Goal: Find specific page/section: Find specific page/section

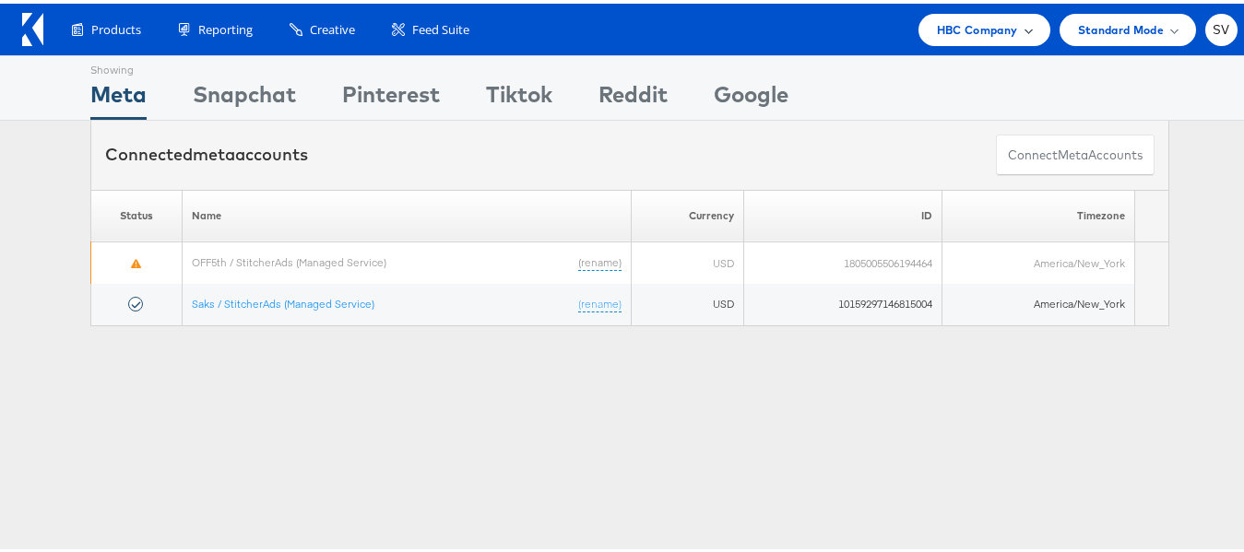
click at [918, 38] on div "HBC Company" at bounding box center [984, 26] width 132 height 32
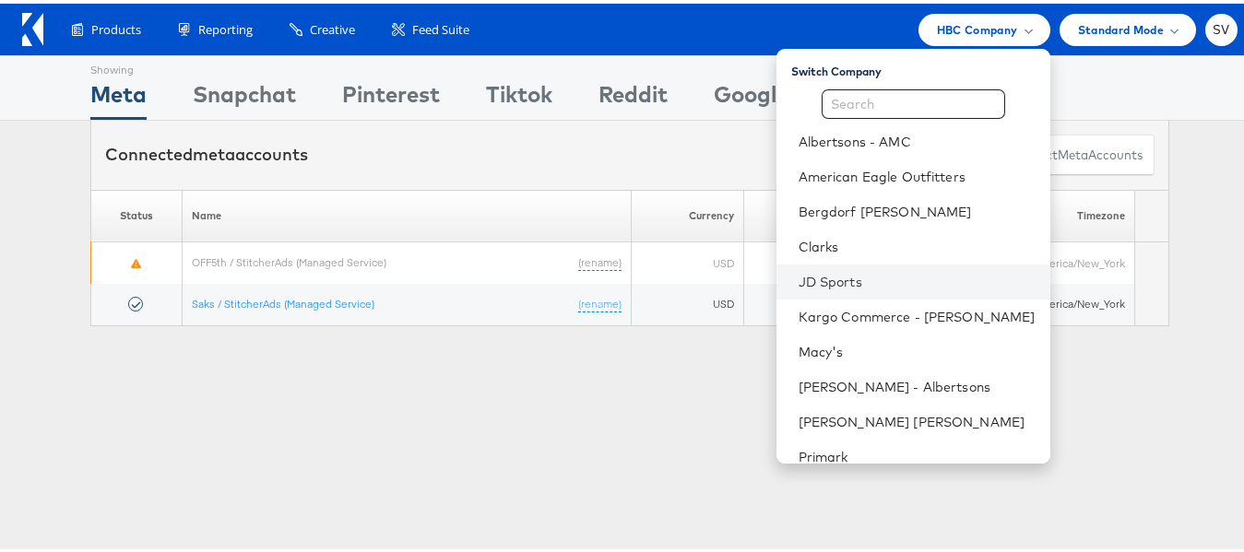
scroll to position [89, 0]
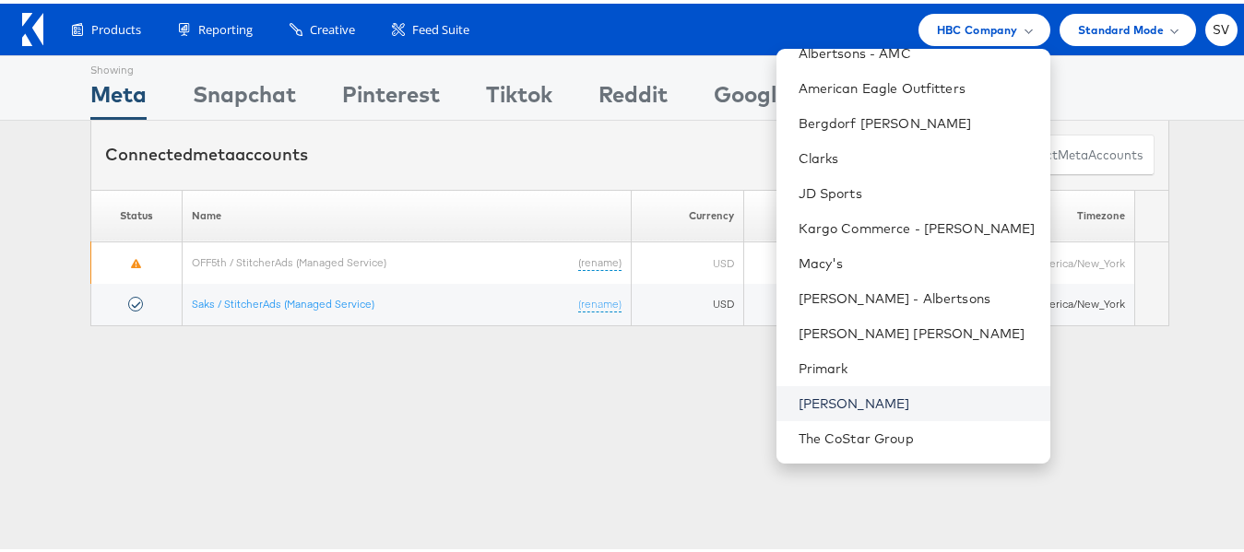
click at [846, 404] on link "[PERSON_NAME]" at bounding box center [916, 400] width 237 height 18
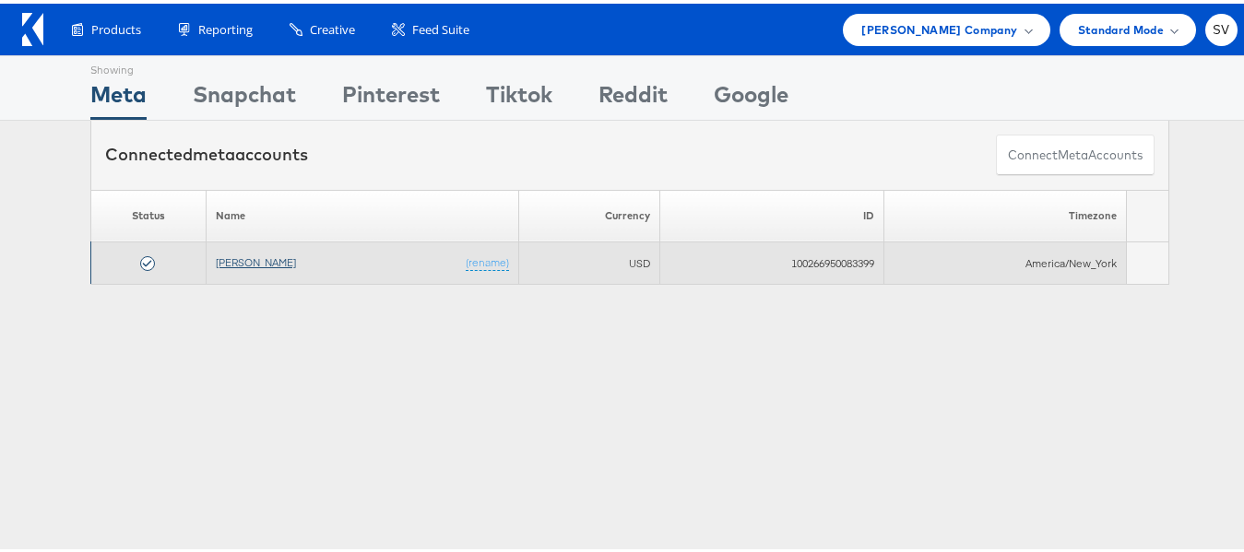
click at [239, 261] on link "[PERSON_NAME]" at bounding box center [256, 259] width 80 height 14
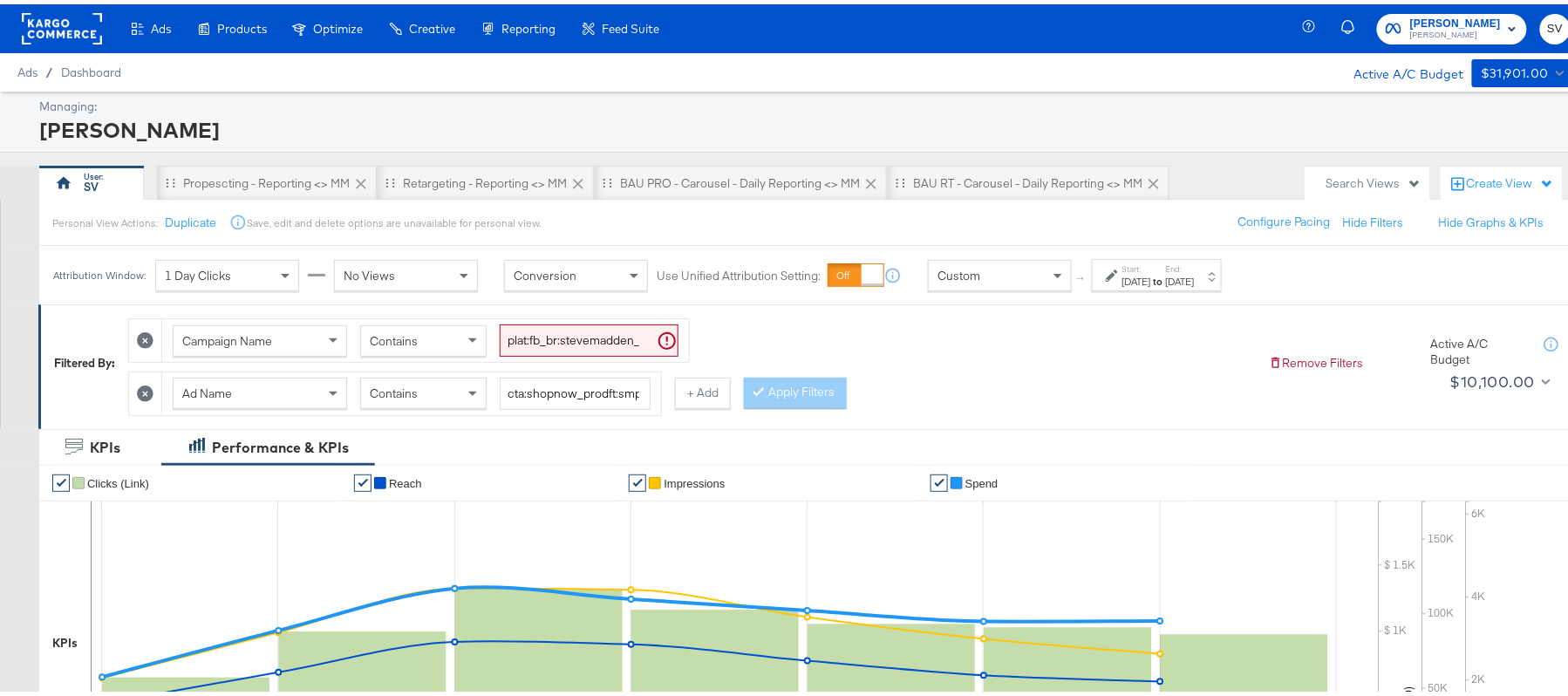
click at [537, 333] on input "plat:fb_br:stevemadden_subchan:paidsocial-asc_temp:evergreen-retargetingDPAs-2_…" at bounding box center [588, 336] width 179 height 32
paste input "prospecting"
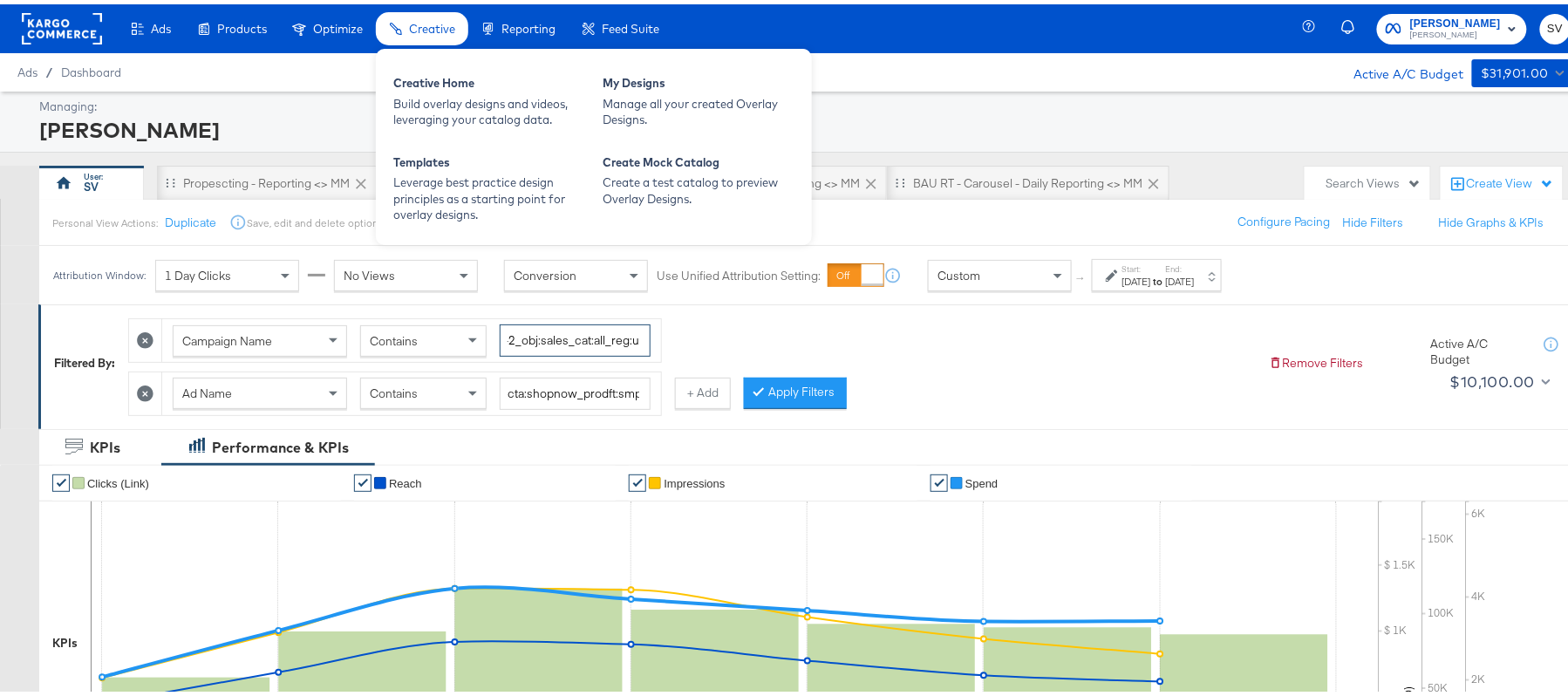
type input "plat:fb_br:stevemadden_subchan:paidsocial-asc_temp:evergreen-prospecting-2_obj:…"
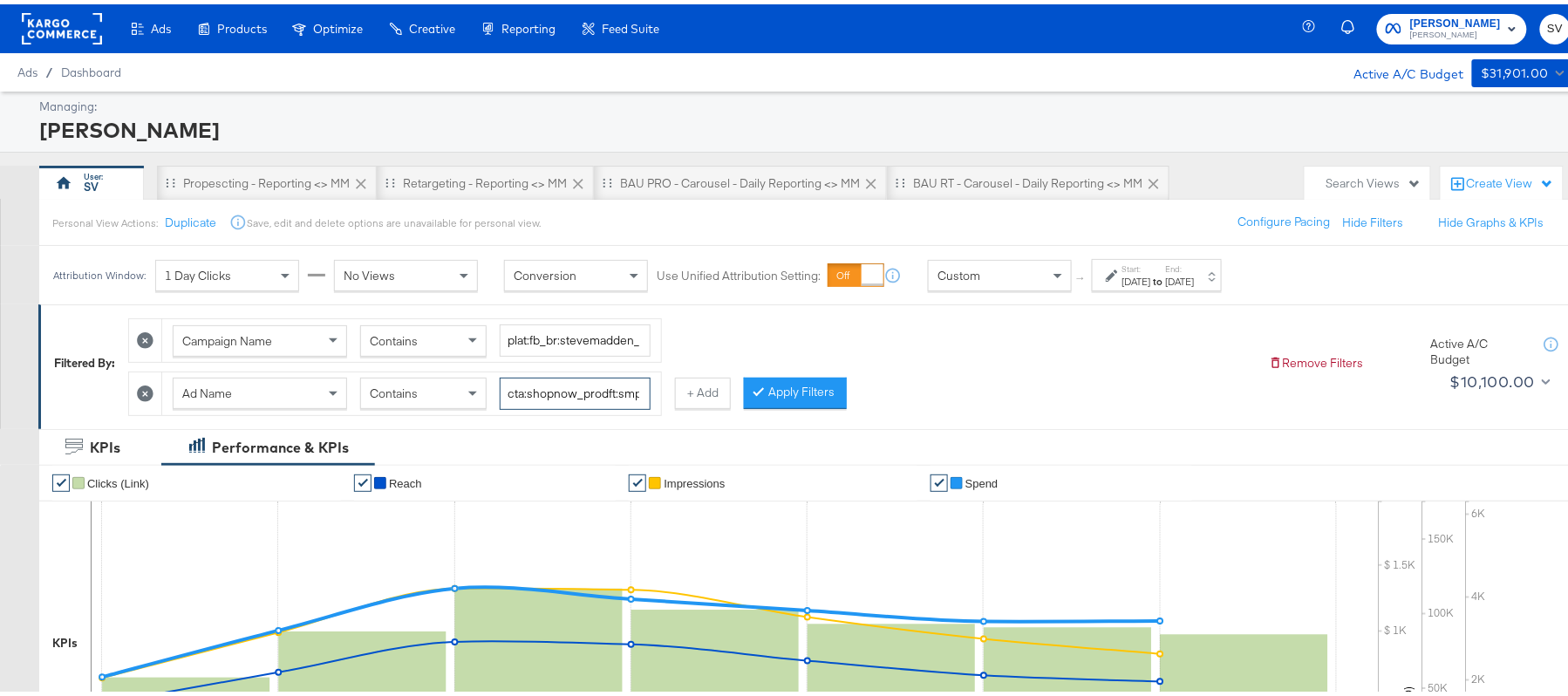
click at [568, 387] on input "cta:shopnow_prodft:smpass_copy:wesawyou-may28-KARGO2_lp:plp_adtype:carousel_len…" at bounding box center [575, 390] width 151 height 32
paste input "tarrating_copy:meetthestars-feb19-KARGO-multiimage"
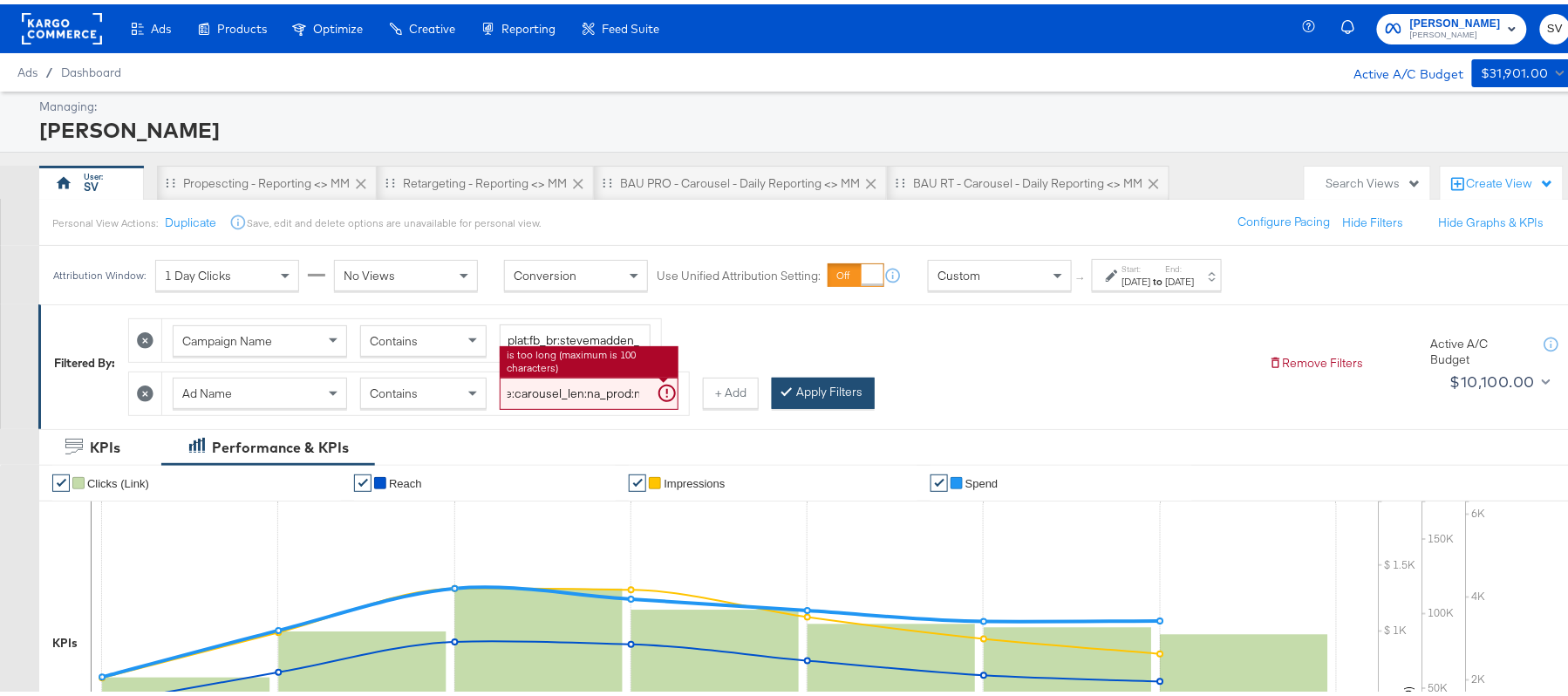
type input "cta:shopnow_prodft:starrating_copy:meetthestars-feb19-KARGO-multiimage_lp:plp_a…"
click at [800, 396] on button "Apply Filters" at bounding box center [823, 389] width 103 height 31
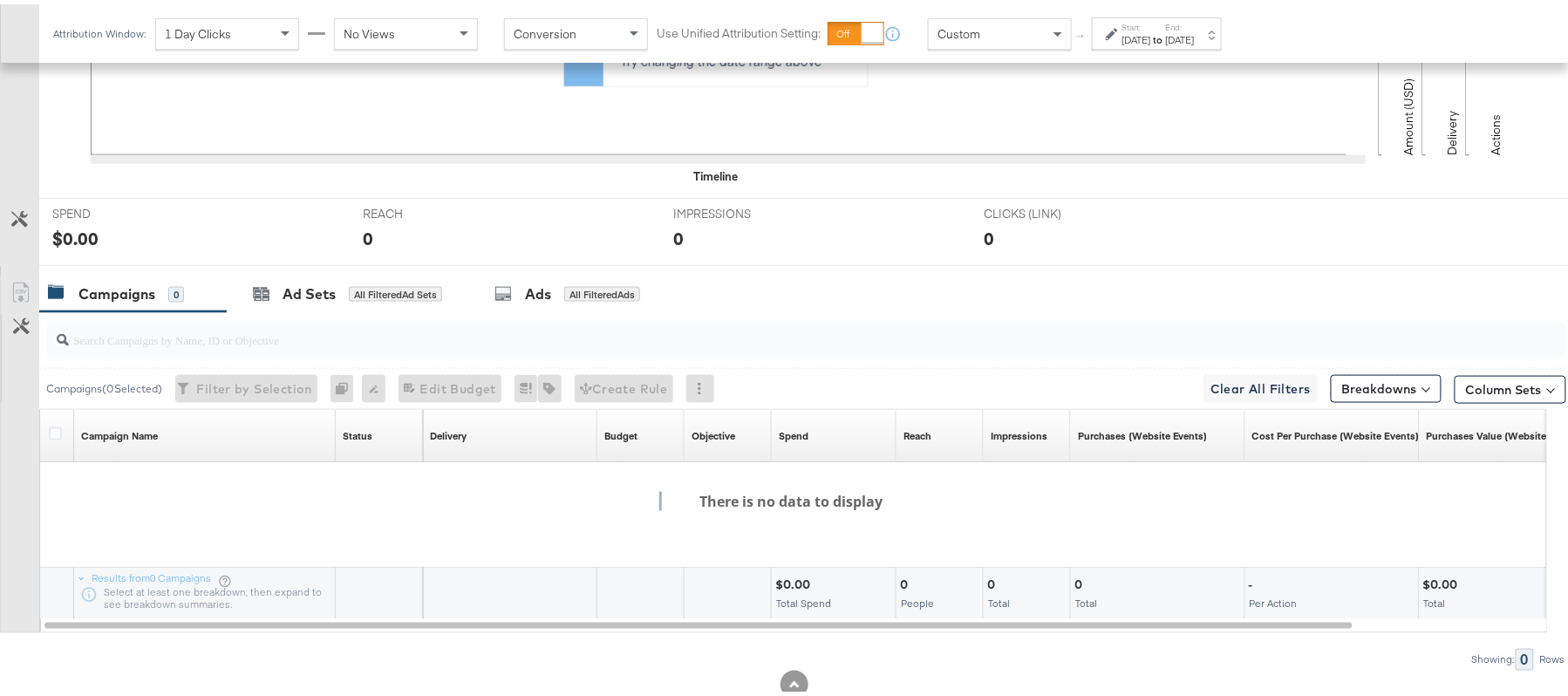
scroll to position [660, 0]
